Goal: Register for event/course

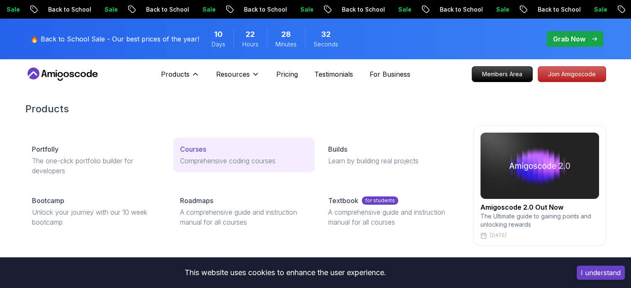
click at [200, 142] on link "Courses Comprehensive coding courses" at bounding box center [244, 155] width 142 height 35
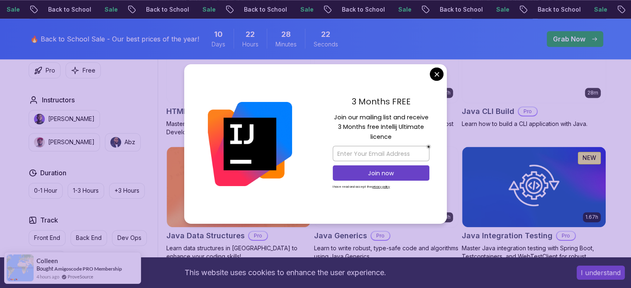
scroll to position [1142, 0]
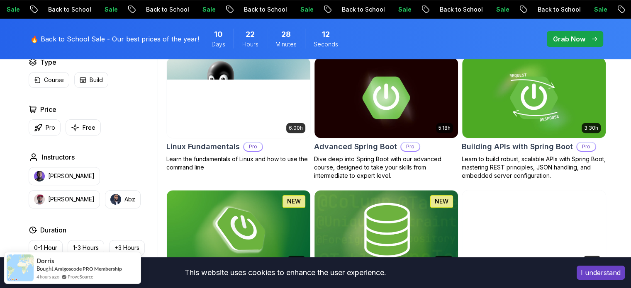
scroll to position [227, 0]
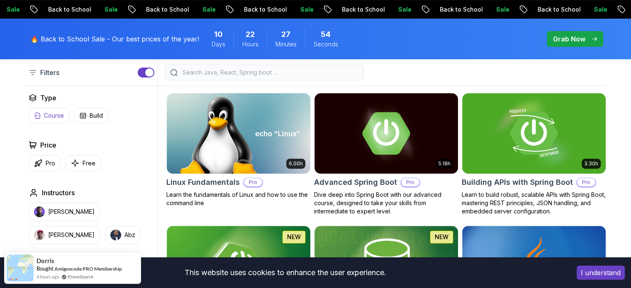
click at [52, 115] on p "Course" at bounding box center [54, 116] width 20 height 8
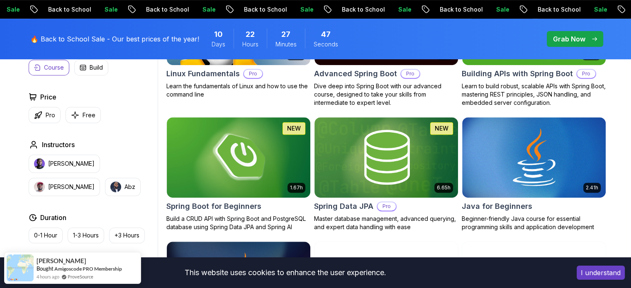
scroll to position [341, 0]
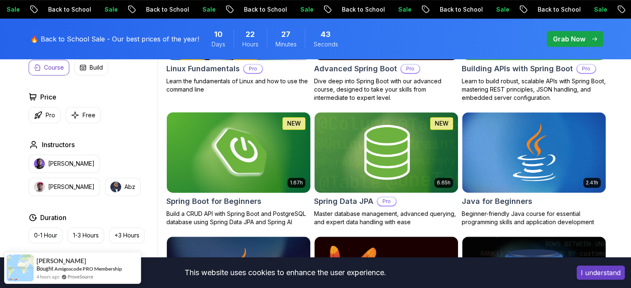
click at [239, 161] on img at bounding box center [238, 152] width 151 height 84
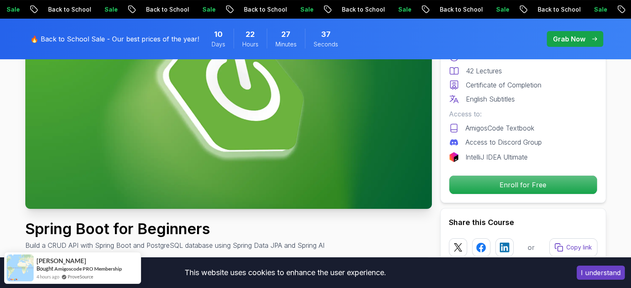
scroll to position [123, 0]
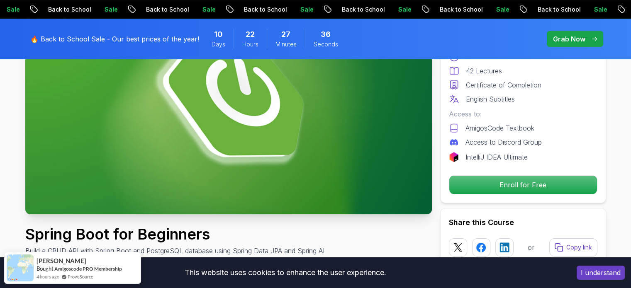
click at [295, 152] on img at bounding box center [228, 100] width 407 height 229
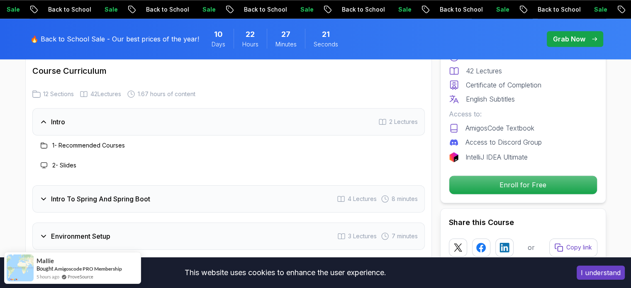
scroll to position [1037, 0]
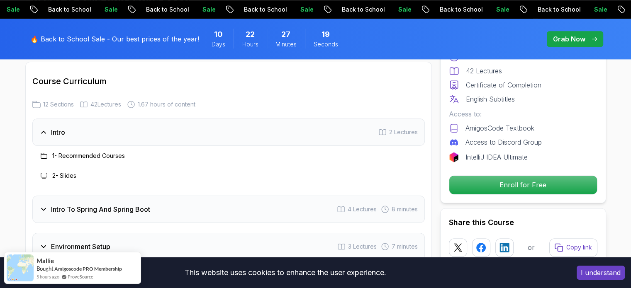
click at [116, 152] on h3 "1 - Recommended Courses" at bounding box center [88, 156] width 73 height 8
click at [71, 172] on h3 "2 - Slides" at bounding box center [64, 176] width 24 height 8
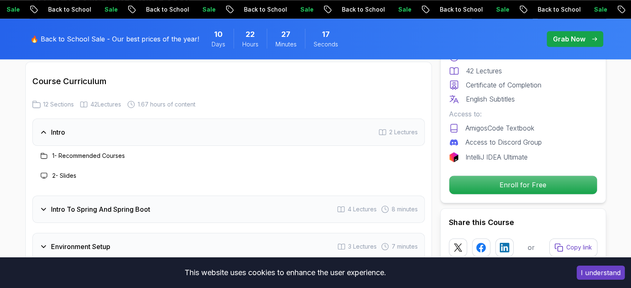
click at [156, 198] on div "Intro To Spring And Spring Boot 4 Lectures 8 minutes" at bounding box center [228, 209] width 393 height 27
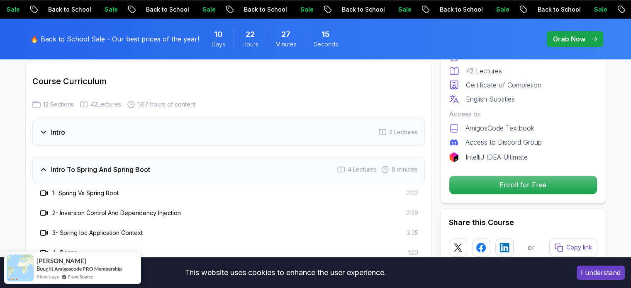
click at [144, 188] on div "1 - Spring Vs Spring Boot 2:02" at bounding box center [228, 193] width 379 height 10
click at [206, 188] on div "1 - Spring Vs Spring Boot 2:02" at bounding box center [228, 193] width 379 height 10
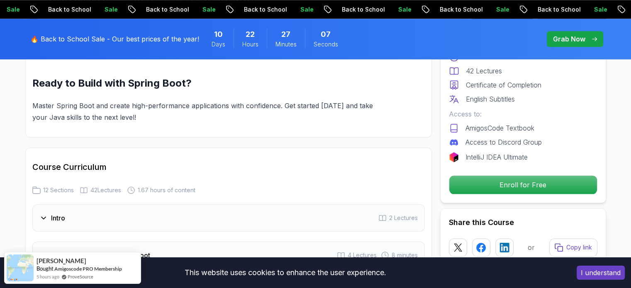
scroll to position [972, 0]
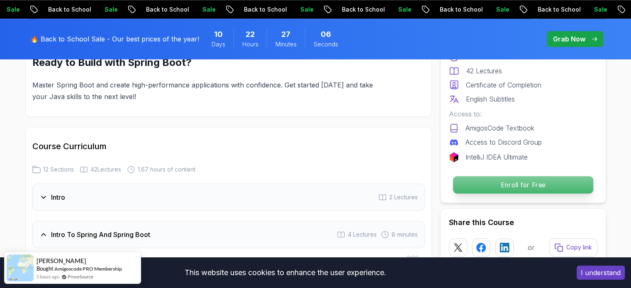
click at [522, 181] on p "Enroll for Free" at bounding box center [523, 184] width 140 height 17
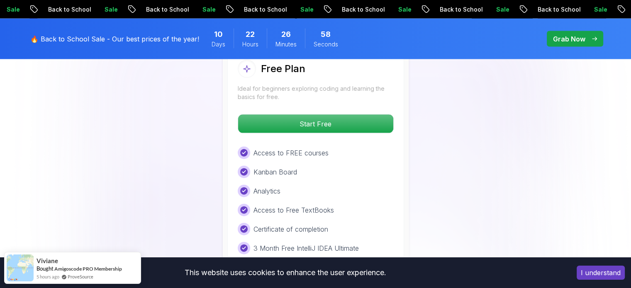
scroll to position [1821, 0]
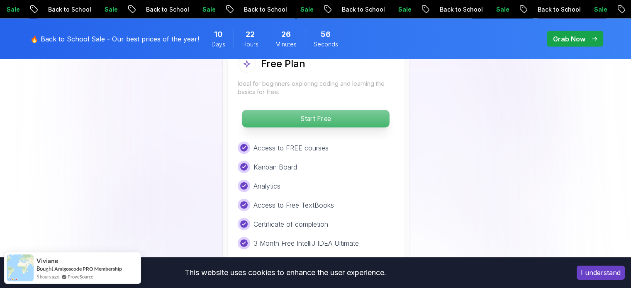
click at [323, 110] on p "Start Free" at bounding box center [315, 118] width 147 height 17
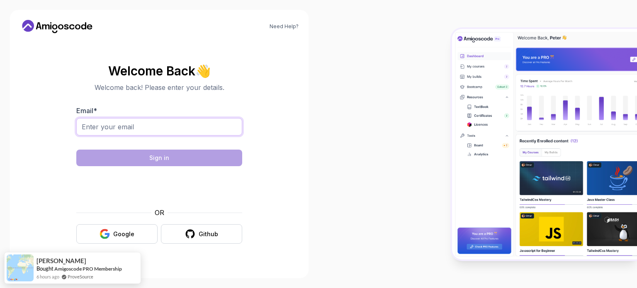
click at [162, 130] on input "Email *" at bounding box center [159, 126] width 166 height 17
click at [120, 130] on input "Email *" at bounding box center [159, 126] width 166 height 17
type input "[EMAIL_ADDRESS][DOMAIN_NAME]"
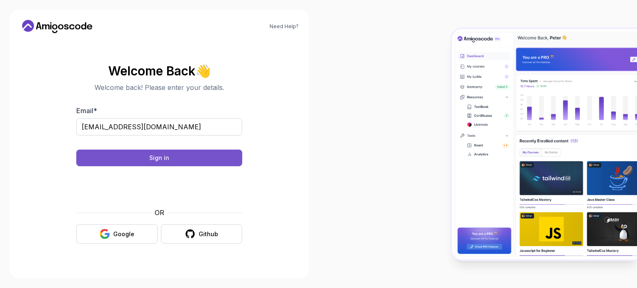
click at [172, 156] on button "Sign in" at bounding box center [159, 158] width 166 height 17
